Goal: Information Seeking & Learning: Learn about a topic

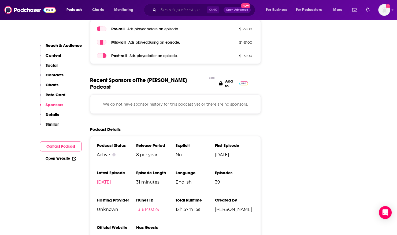
click at [166, 10] on input "Search podcasts, credits, & more..." at bounding box center [182, 10] width 48 height 9
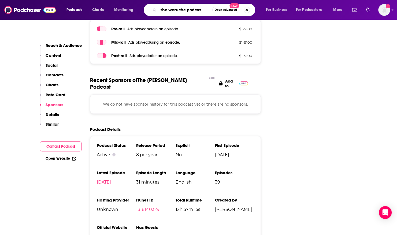
type input "the weruche podcast"
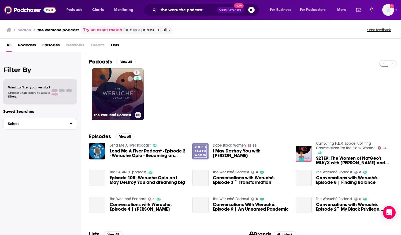
click at [116, 89] on link "6 The Weruché Podcast" at bounding box center [118, 94] width 52 height 52
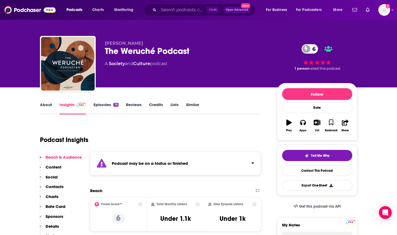
click at [50, 102] on div "About Insights Episodes 36 Reviews Credits Lists Similar" at bounding box center [150, 107] width 221 height 13
click at [44, 106] on link "About" at bounding box center [46, 108] width 12 height 12
